Goal: Find specific page/section: Find specific page/section

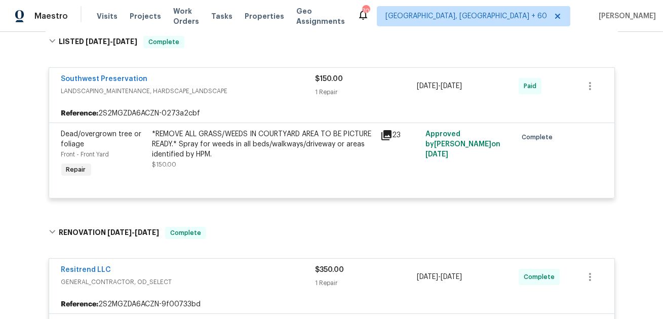
scroll to position [432, 0]
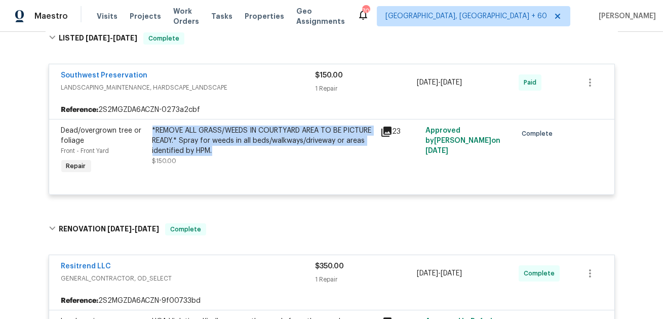
drag, startPoint x: 258, startPoint y: 151, endPoint x: 152, endPoint y: 131, distance: 107.7
click at [152, 131] on div "*REMOVE ALL GRASS/WEEDS IN COURTYARD AREA TO BE PICTURE READY.* Spray for weeds…" at bounding box center [263, 141] width 222 height 30
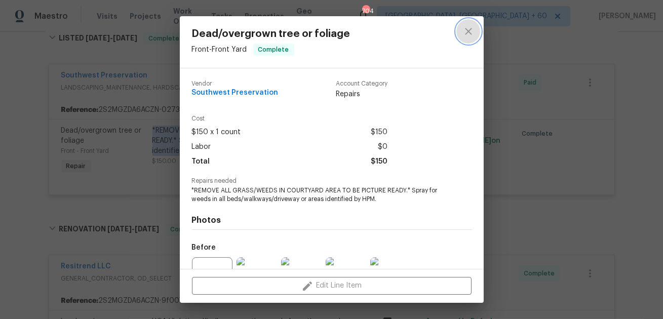
click at [468, 33] on icon "close" at bounding box center [468, 31] width 12 height 12
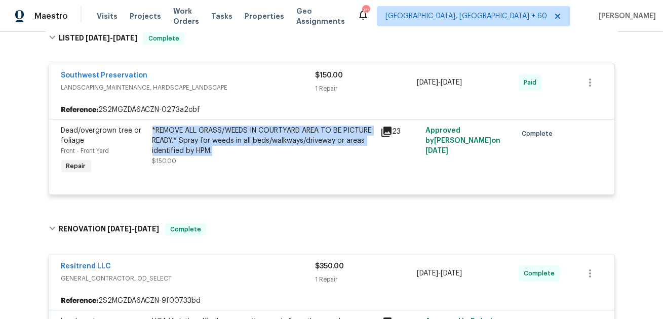
drag, startPoint x: 494, startPoint y: 140, endPoint x: 425, endPoint y: 127, distance: 69.6
click at [425, 127] on div "Approved by Jeremy Van Kirk on 6/27/2025" at bounding box center [467, 151] width 91 height 57
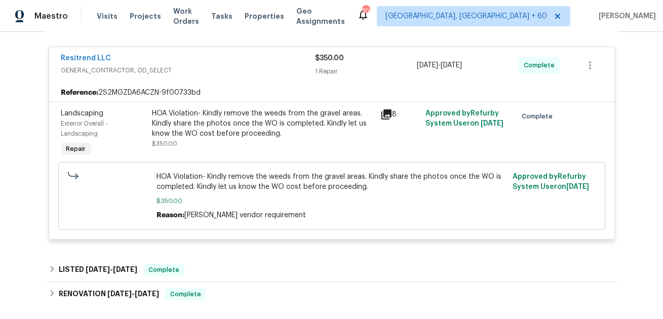
scroll to position [656, 0]
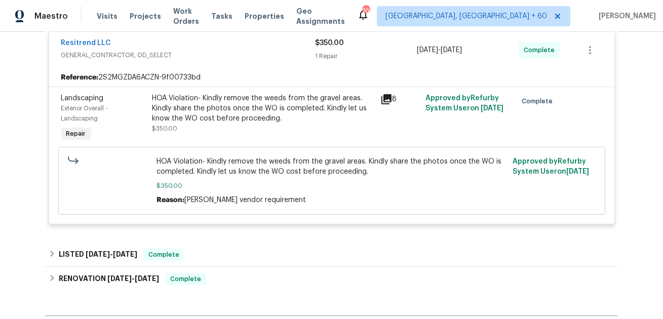
drag, startPoint x: 463, startPoint y: 122, endPoint x: 412, endPoint y: 105, distance: 53.6
click at [412, 105] on div "Landscaping Exterior Overall - Landscaping Repair HOA Violation- Kindly remove …" at bounding box center [331, 118] width 547 height 57
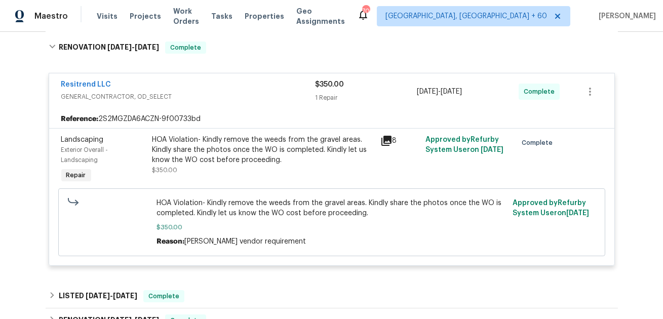
scroll to position [641, 0]
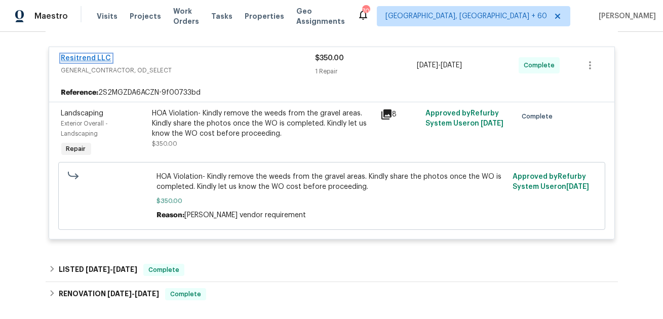
click at [88, 57] on link "Resitrend LLC" at bounding box center [86, 58] width 50 height 7
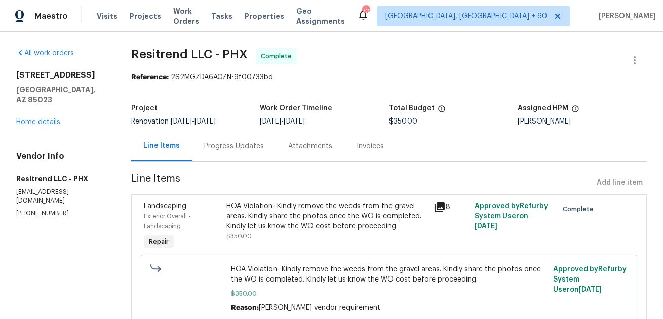
click at [225, 76] on div "Reference: 2S2MGZDA6ACZN-9f00733bd" at bounding box center [388, 77] width 515 height 10
drag, startPoint x: 273, startPoint y: 75, endPoint x: 171, endPoint y: 78, distance: 102.3
click at [171, 78] on div "Reference: 2S2MGZDA6ACZN-9f00733bd" at bounding box center [388, 77] width 515 height 10
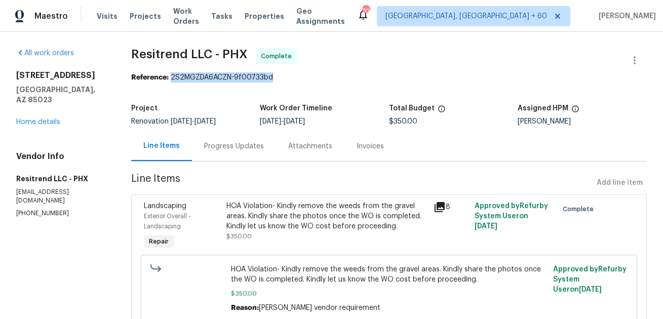
copy div "2S2MGZDA6ACZN-9f00733bd"
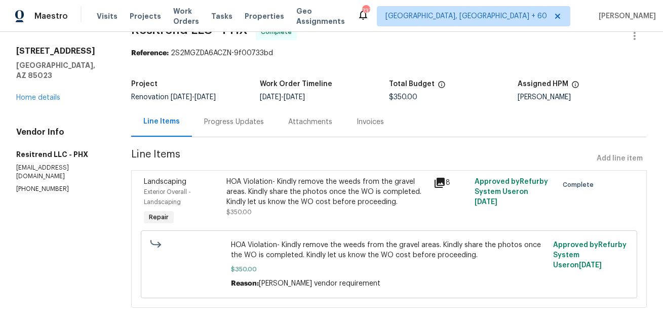
scroll to position [42, 0]
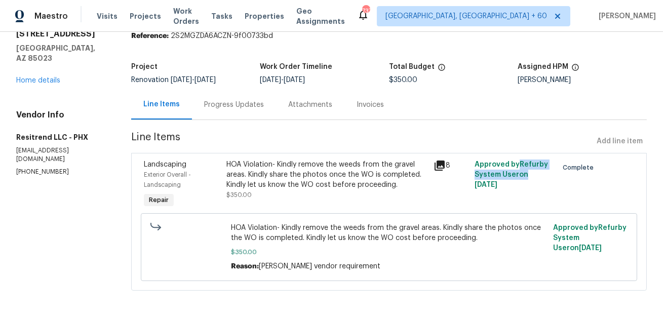
drag, startPoint x: 520, startPoint y: 164, endPoint x: 524, endPoint y: 178, distance: 14.6
click at [524, 178] on div "Approved by Refurby System User on [DATE]" at bounding box center [512, 184] width 83 height 57
click at [524, 176] on span "Approved by Refurby System User on [DATE]" at bounding box center [510, 174] width 73 height 27
